Goal: Transaction & Acquisition: Purchase product/service

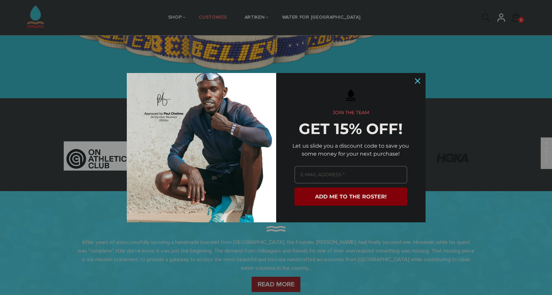
scroll to position [166, 0]
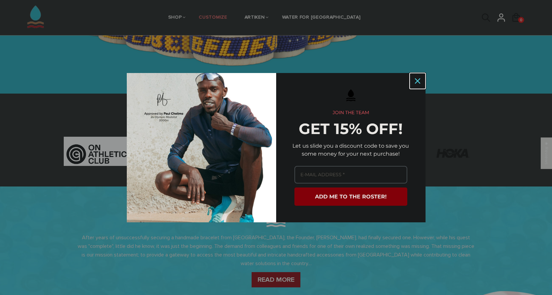
click at [416, 84] on div "Close" at bounding box center [417, 81] width 11 height 11
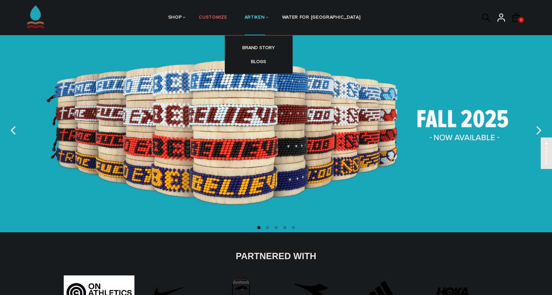
scroll to position [16, 0]
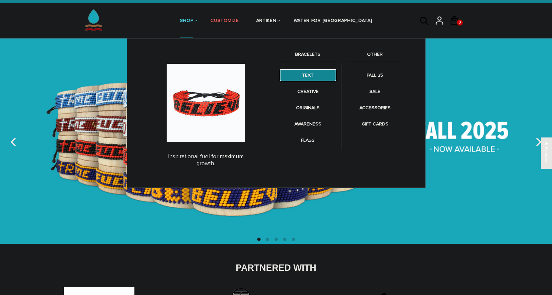
click at [309, 76] on link "TEXT" at bounding box center [307, 75] width 57 height 13
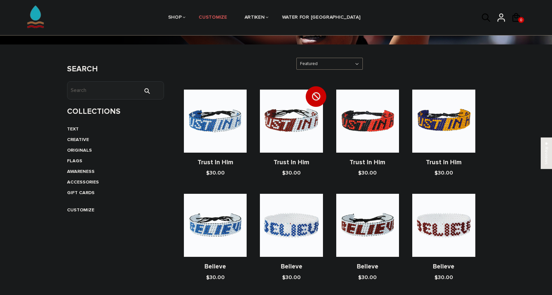
scroll to position [100, 0]
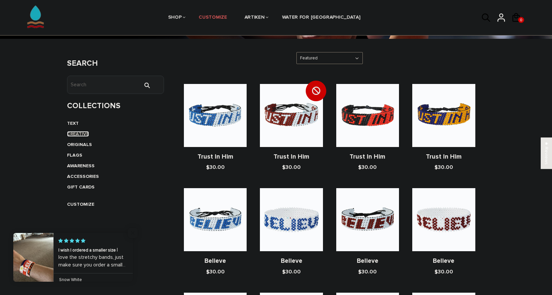
click at [79, 134] on link "CREATIVE" at bounding box center [78, 134] width 22 height 6
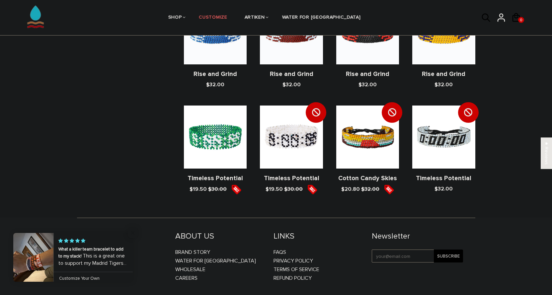
scroll to position [731, 0]
